Goal: Transaction & Acquisition: Book appointment/travel/reservation

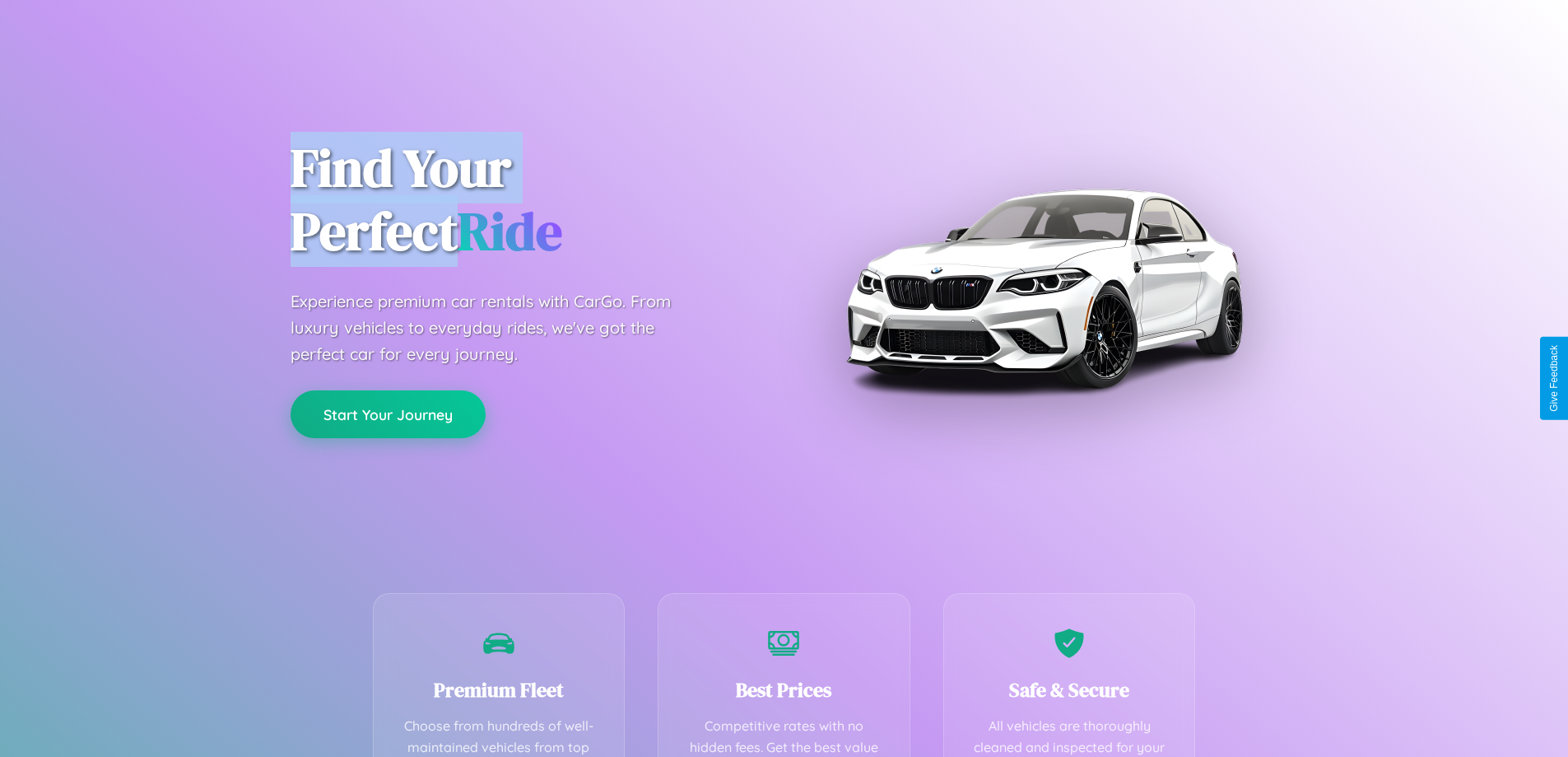
click at [387, 414] on button "Start Your Journey" at bounding box center [388, 413] width 195 height 47
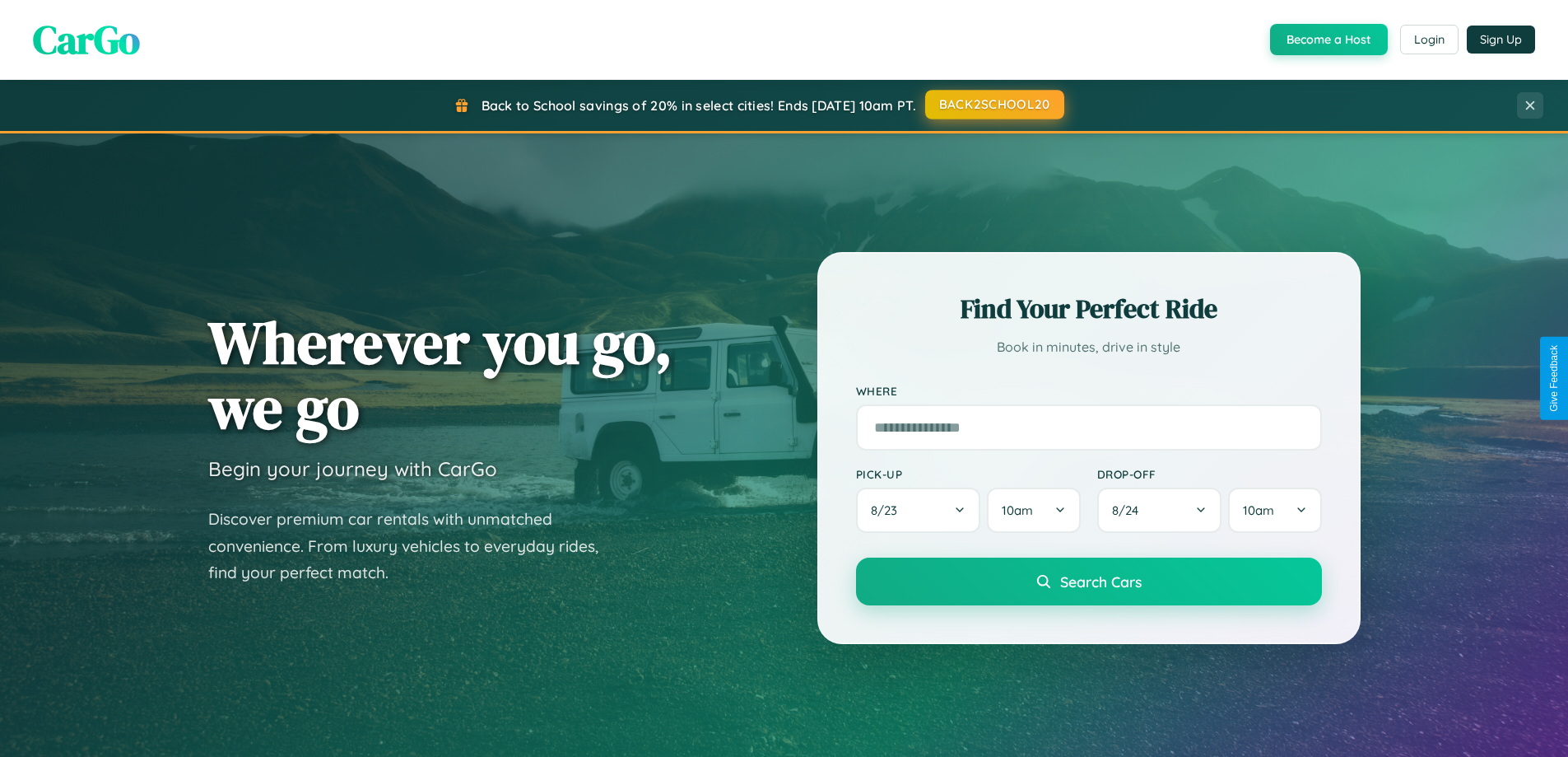
click at [994, 105] on button "BACK2SCHOOL20" at bounding box center [995, 105] width 139 height 30
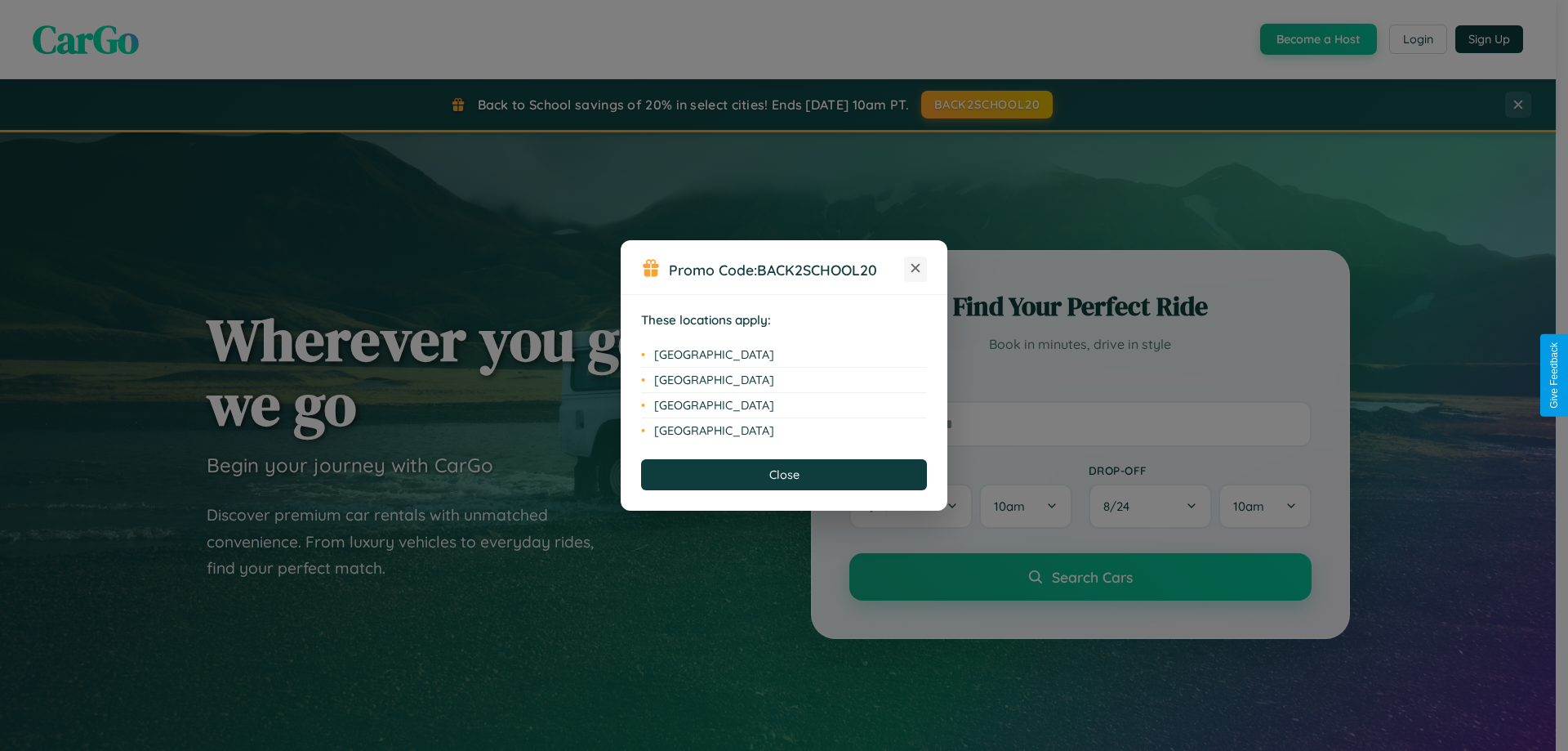
click at [916, 269] on icon at bounding box center [916, 268] width 9 height 9
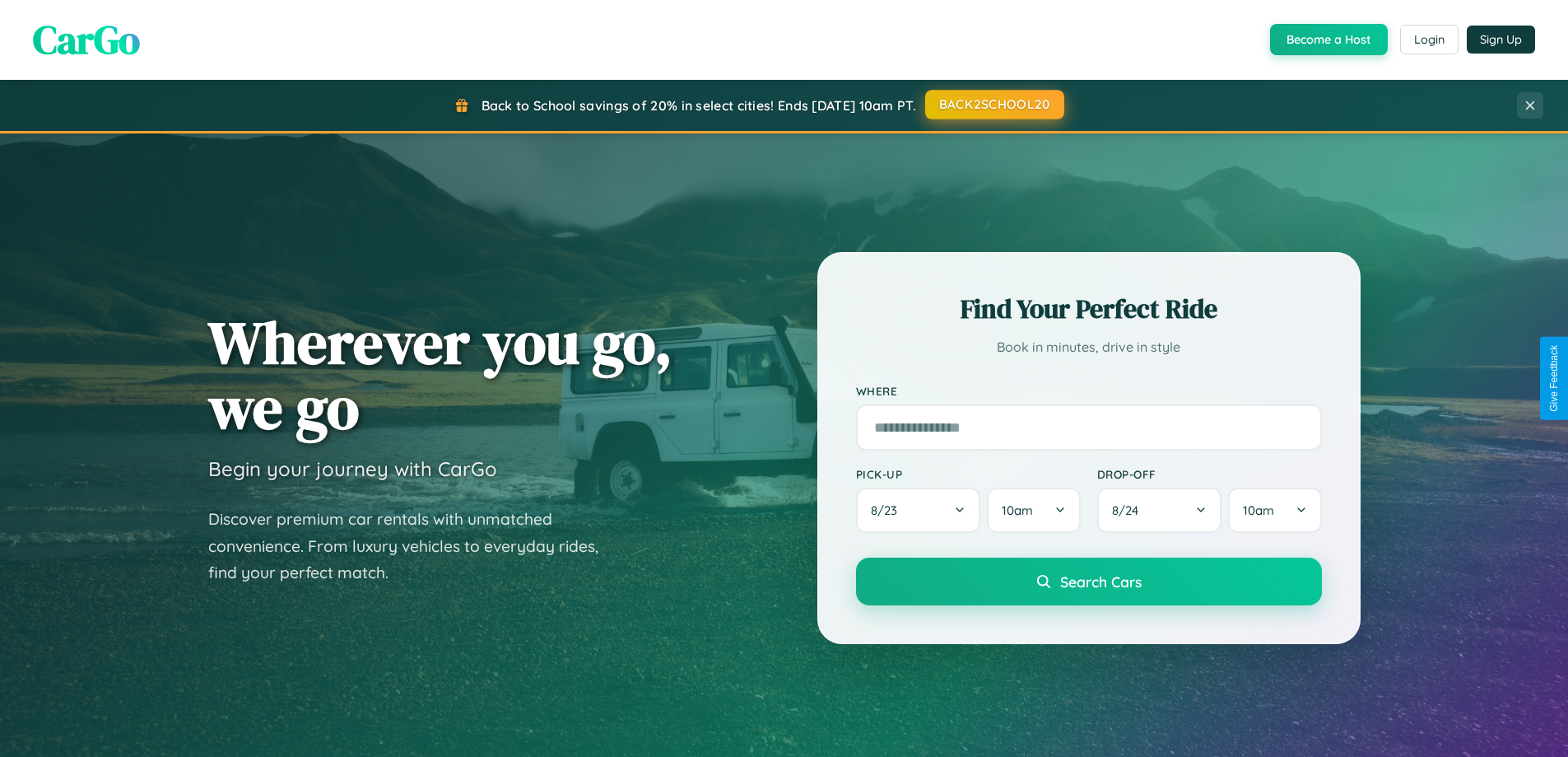
click at [994, 105] on button "BACK2SCHOOL20" at bounding box center [995, 105] width 139 height 30
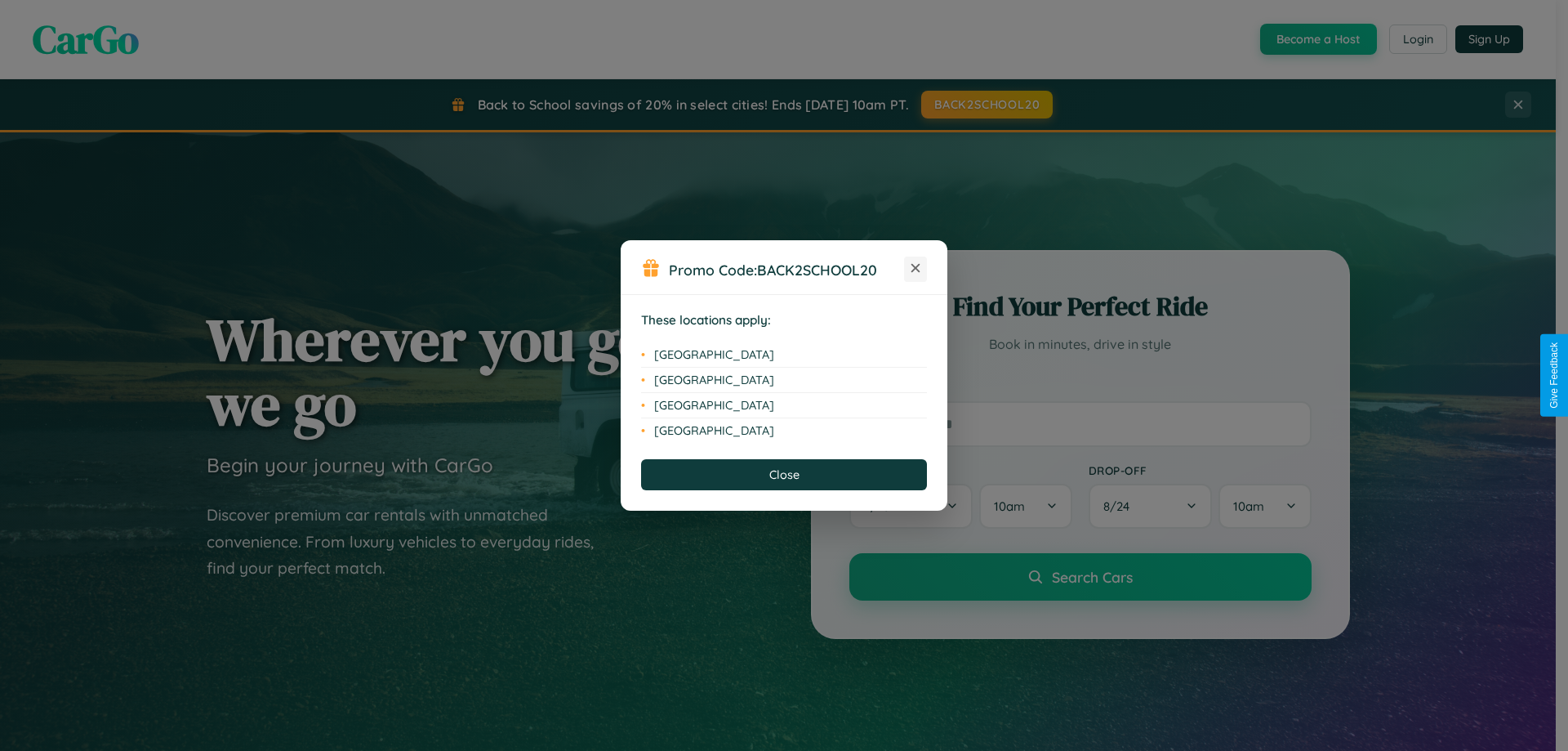
click at [916, 269] on icon at bounding box center [916, 268] width 9 height 9
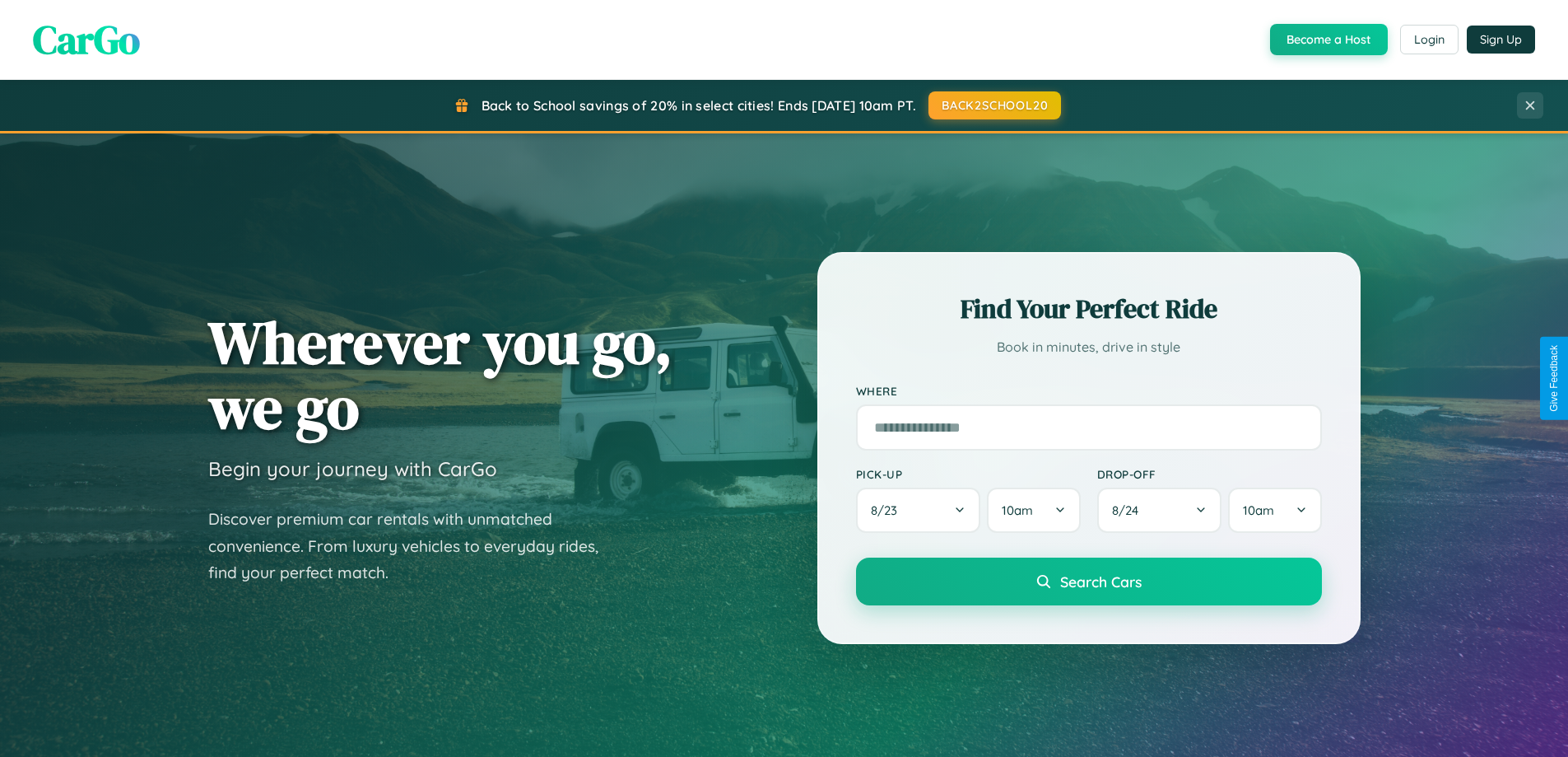
scroll to position [2645, 0]
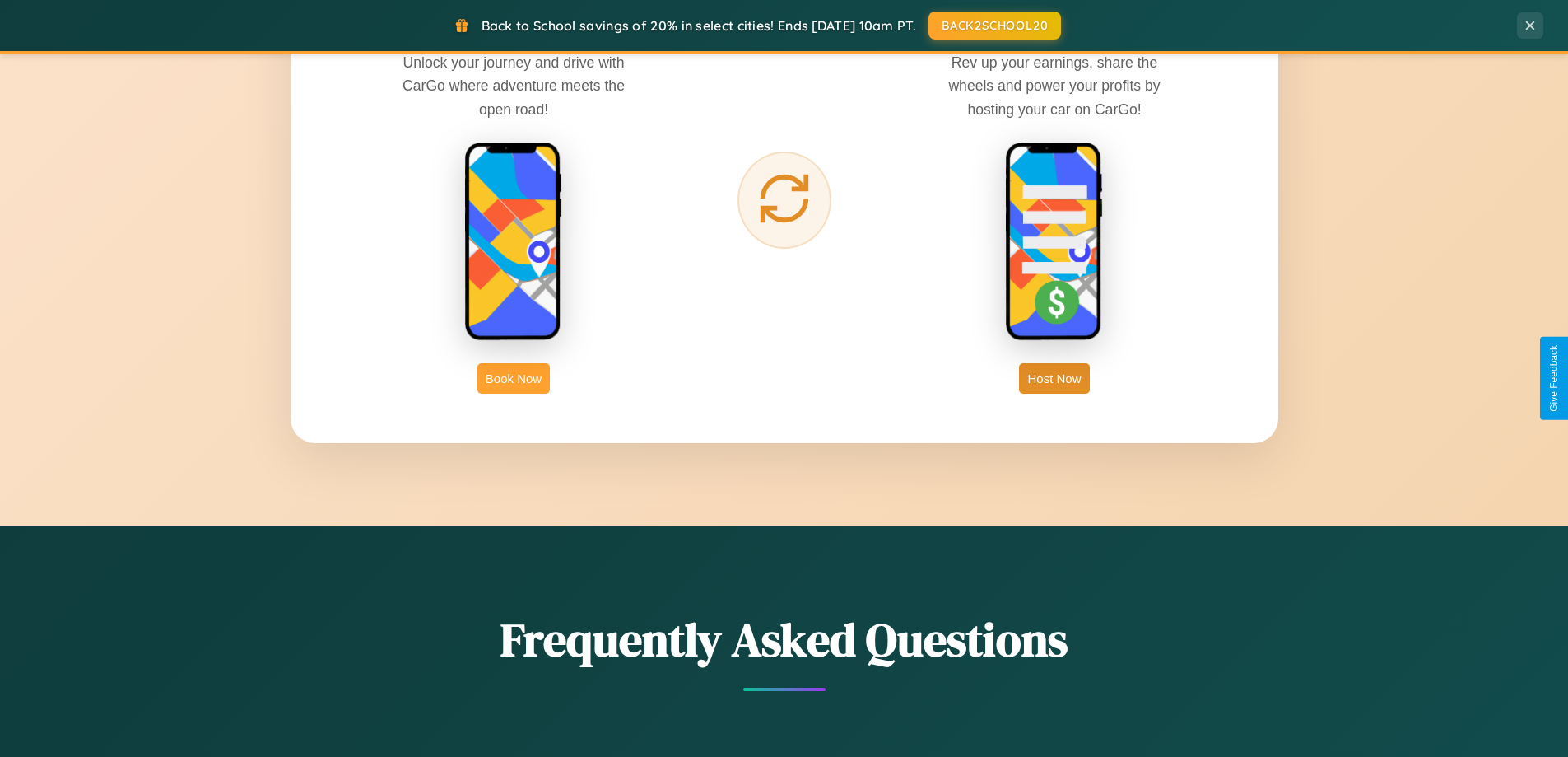
click at [514, 378] on button "Book Now" at bounding box center [514, 378] width 72 height 31
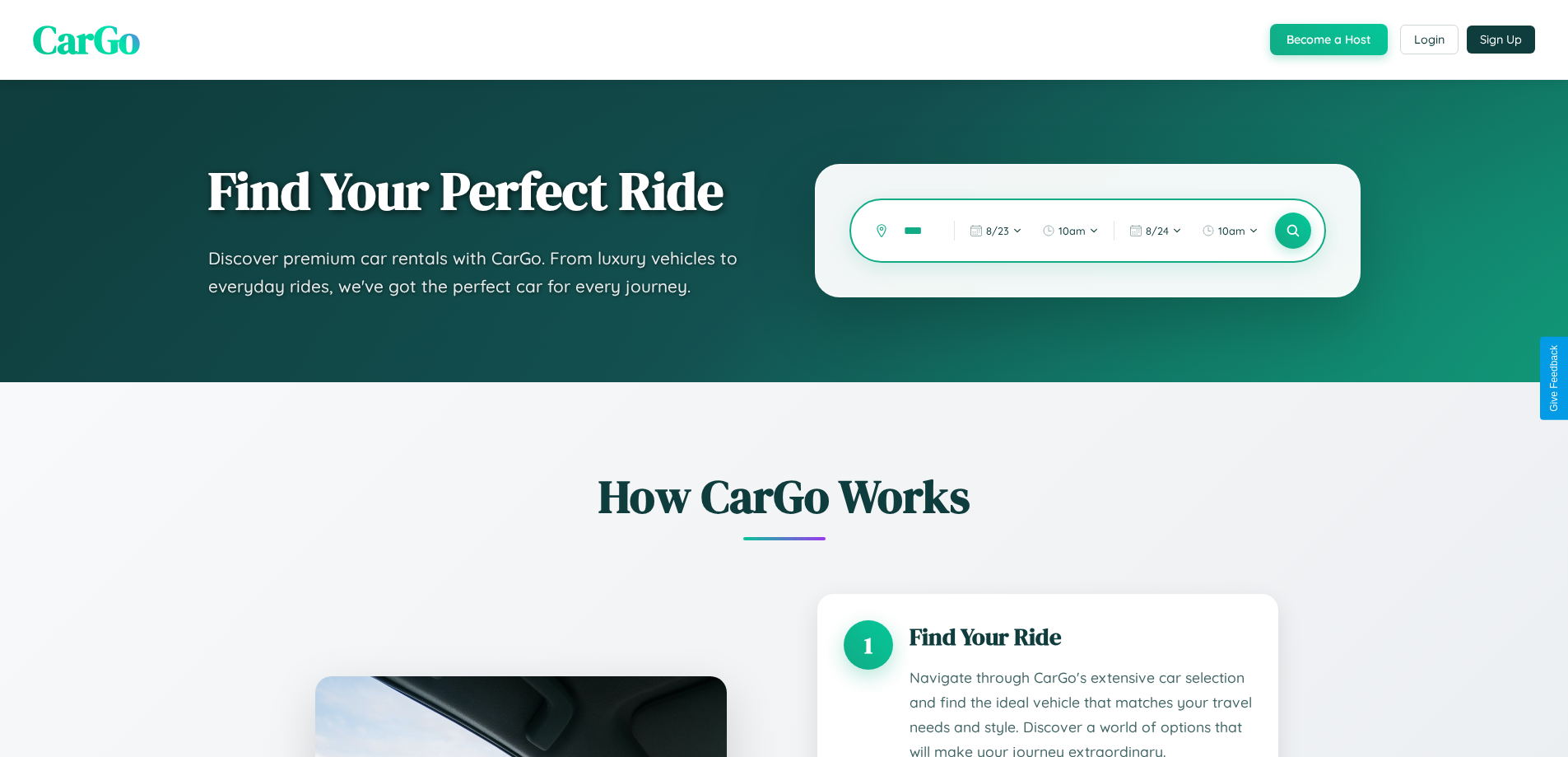
type input "*****"
